Goal: Task Accomplishment & Management: Use online tool/utility

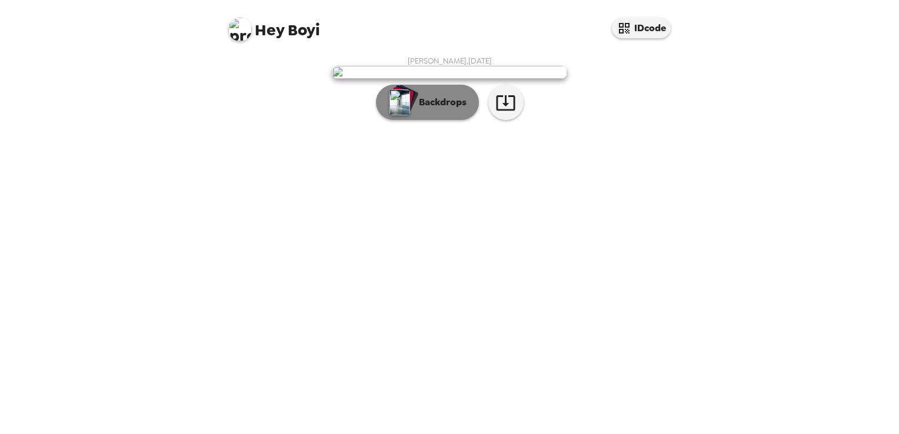
click at [427, 109] on p "Backdrops" at bounding box center [440, 102] width 54 height 14
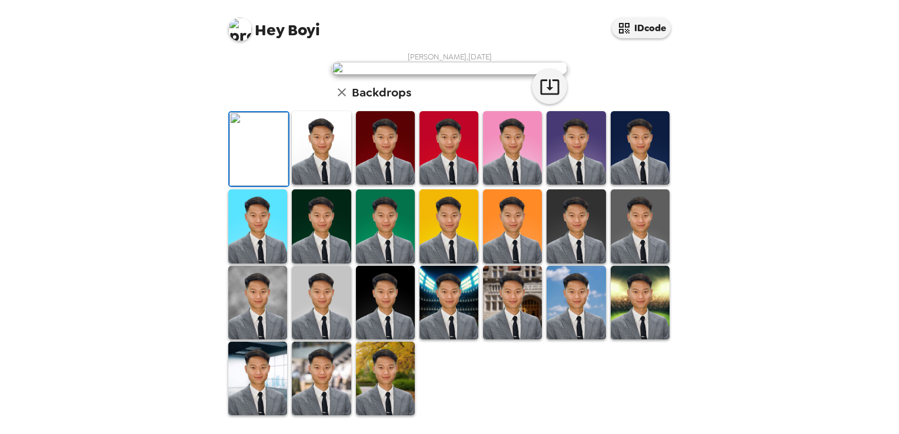
scroll to position [198, 0]
click at [390, 263] on img at bounding box center [385, 226] width 59 height 74
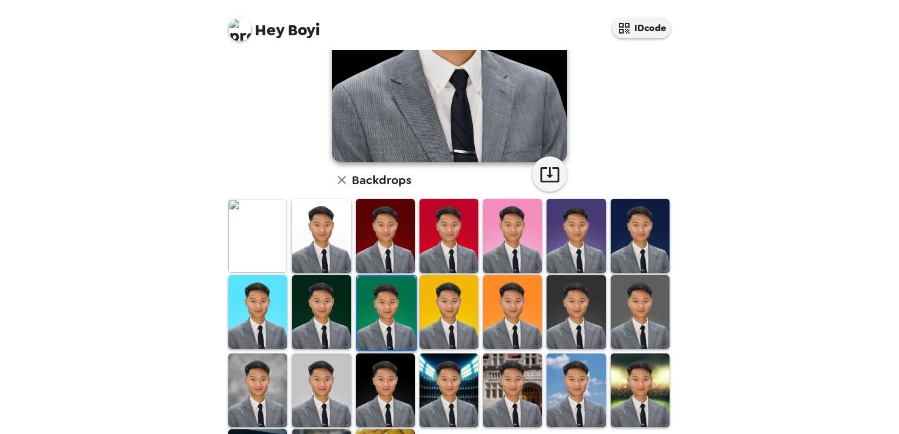
click at [337, 242] on img at bounding box center [321, 236] width 59 height 74
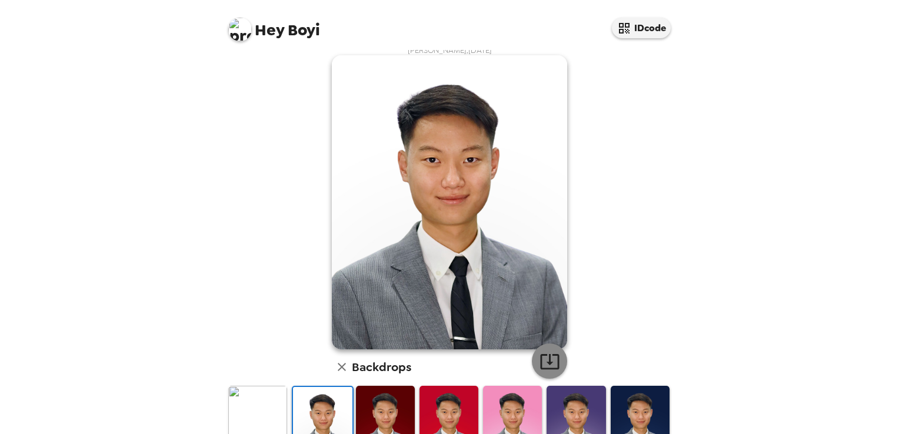
scroll to position [280, 0]
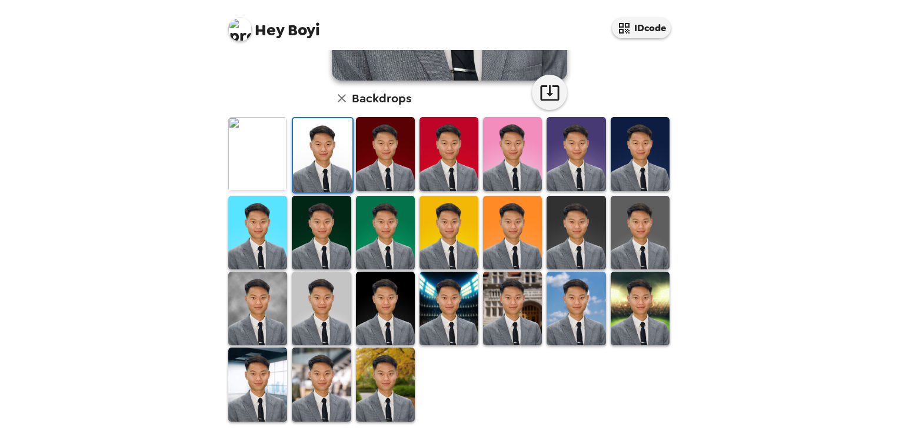
click at [265, 314] on img at bounding box center [257, 309] width 59 height 74
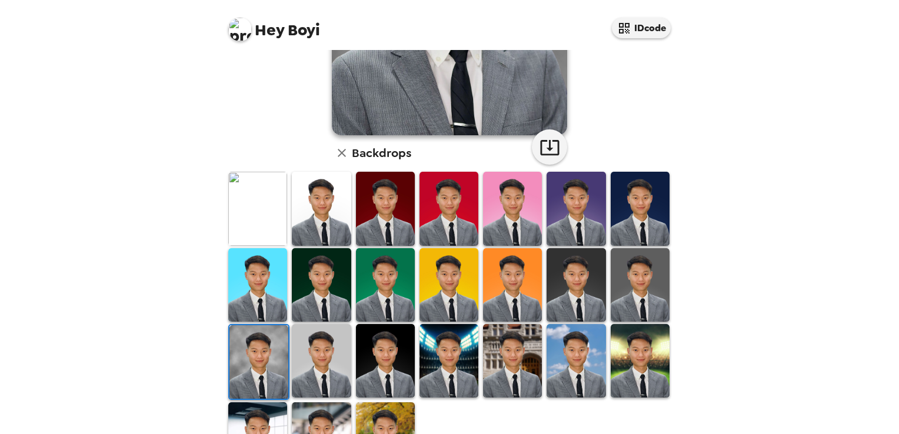
scroll to position [224, 0]
click at [317, 209] on img at bounding box center [321, 209] width 59 height 74
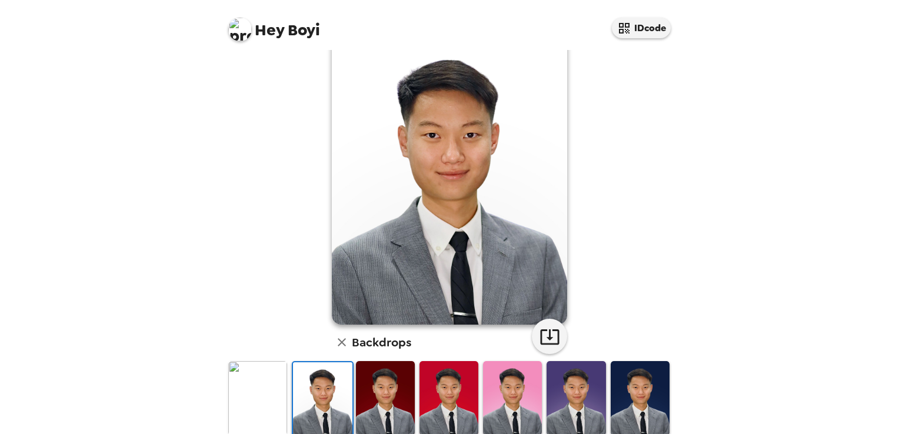
scroll to position [18, 0]
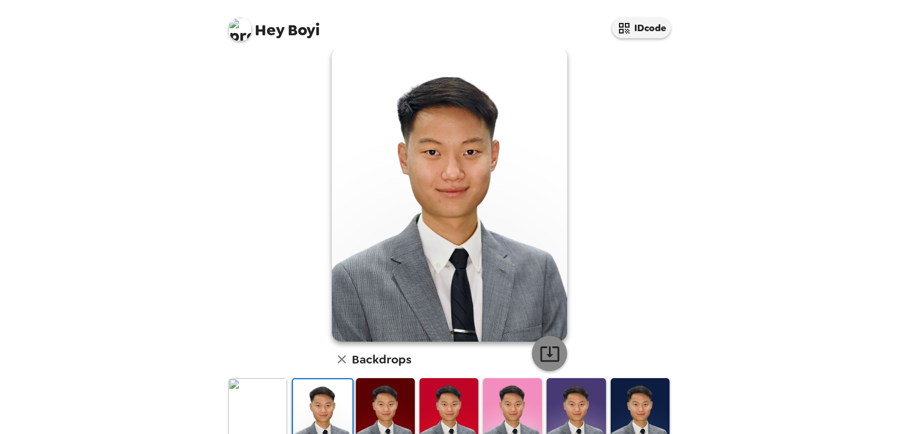
click at [540, 356] on icon "button" at bounding box center [550, 354] width 21 height 21
